Goal: Download file/media

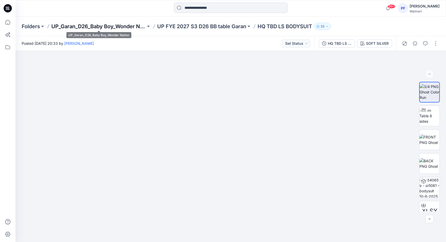
click at [78, 24] on p "UP_Garan_D26_Baby Boy_Wonder Nation" at bounding box center [98, 26] width 95 height 7
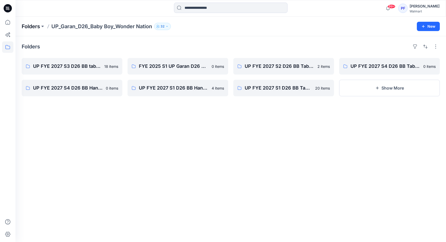
click at [27, 25] on p "Folders" at bounding box center [31, 26] width 18 height 7
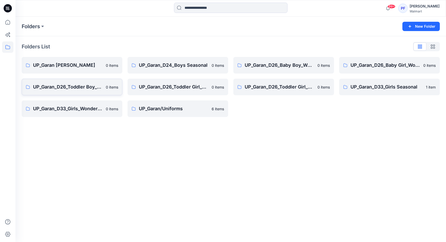
click at [67, 84] on p "UP_Garan_D26_Toddler Boy_Wonder_Nation" at bounding box center [68, 86] width 70 height 7
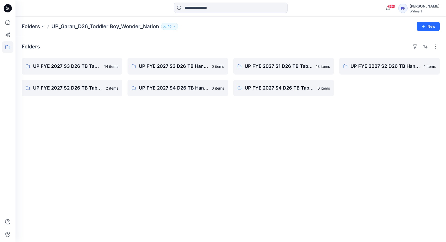
click at [73, 74] on div "UP FYE 2027 S3 D26 TB Table Garan 14 items UP FYE 2027 S2 D26 TB Table Garan 2 …" at bounding box center [72, 77] width 101 height 38
click at [79, 69] on p "UP FYE 2027 S3 D26 TB Table Garan" at bounding box center [71, 66] width 77 height 7
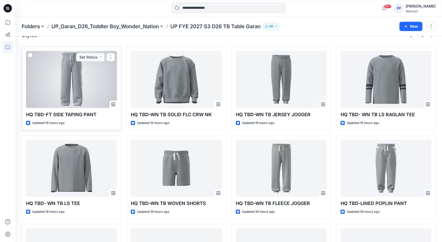
scroll to position [13, 0]
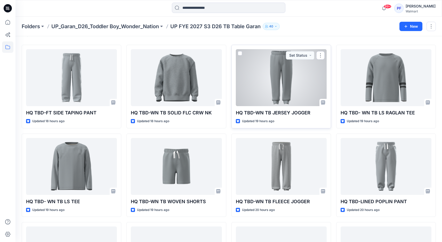
click at [297, 90] on div at bounding box center [281, 77] width 91 height 57
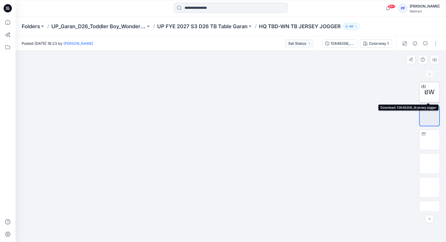
click at [422, 85] on icon at bounding box center [424, 86] width 4 height 4
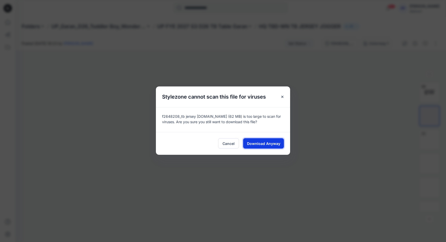
click at [275, 142] on span "Download Anyway" at bounding box center [263, 143] width 33 height 5
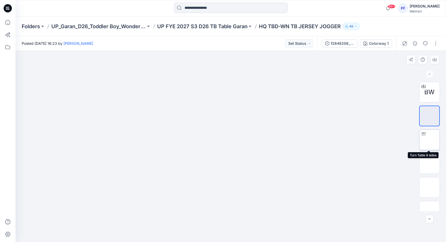
click at [430, 139] on img at bounding box center [430, 139] width 0 height 0
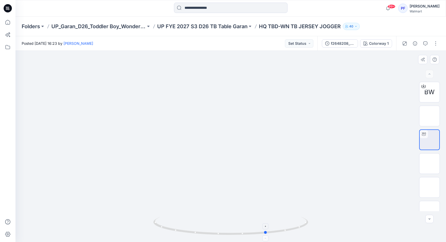
drag, startPoint x: 232, startPoint y: 234, endPoint x: 268, endPoint y: 226, distance: 36.3
click at [268, 226] on icon at bounding box center [231, 225] width 156 height 19
